Goal: Task Accomplishment & Management: Use online tool/utility

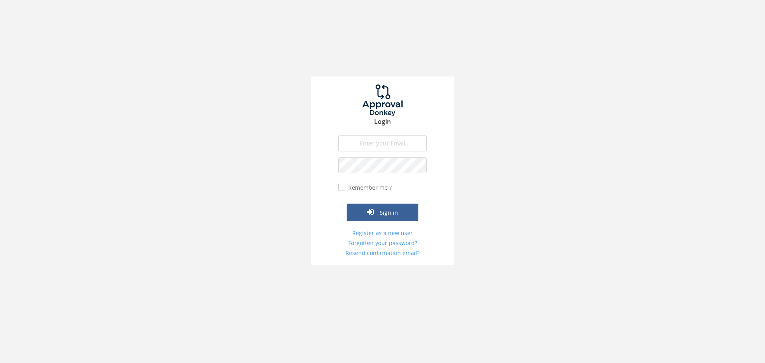
click at [373, 143] on input "email" at bounding box center [382, 144] width 89 height 16
type input "[EMAIL_ADDRESS][DOMAIN_NAME]"
click at [347, 204] on button "Sign in" at bounding box center [383, 213] width 72 height 18
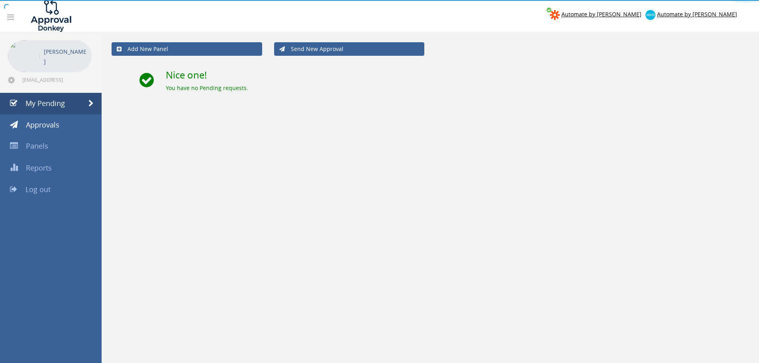
click at [42, 183] on link "Log out" at bounding box center [51, 190] width 102 height 22
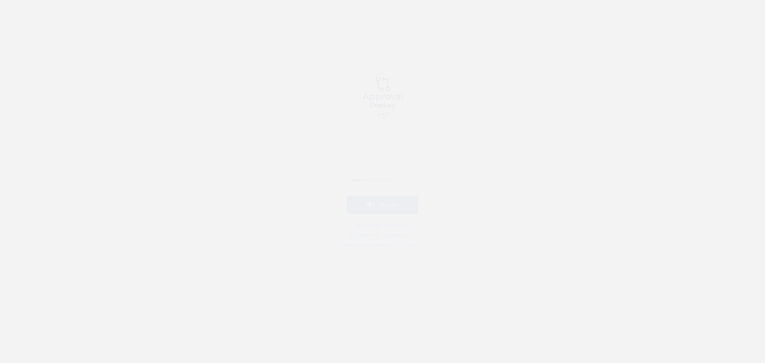
click at [384, 144] on input "email" at bounding box center [382, 144] width 89 height 16
type input "[EMAIL_ADDRESS][DOMAIN_NAME]"
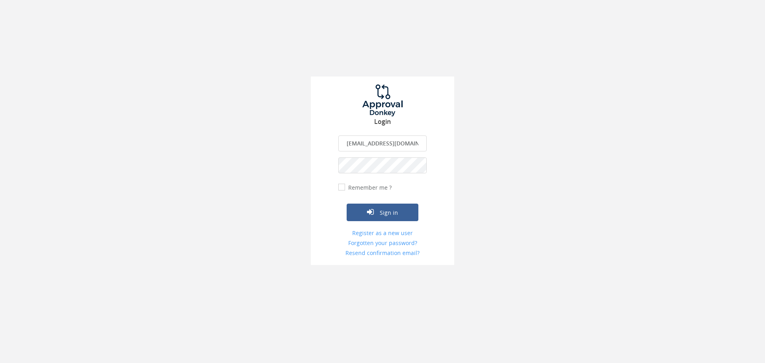
click at [347, 204] on button "Sign in" at bounding box center [383, 213] width 72 height 18
